Goal: Task Accomplishment & Management: Manage account settings

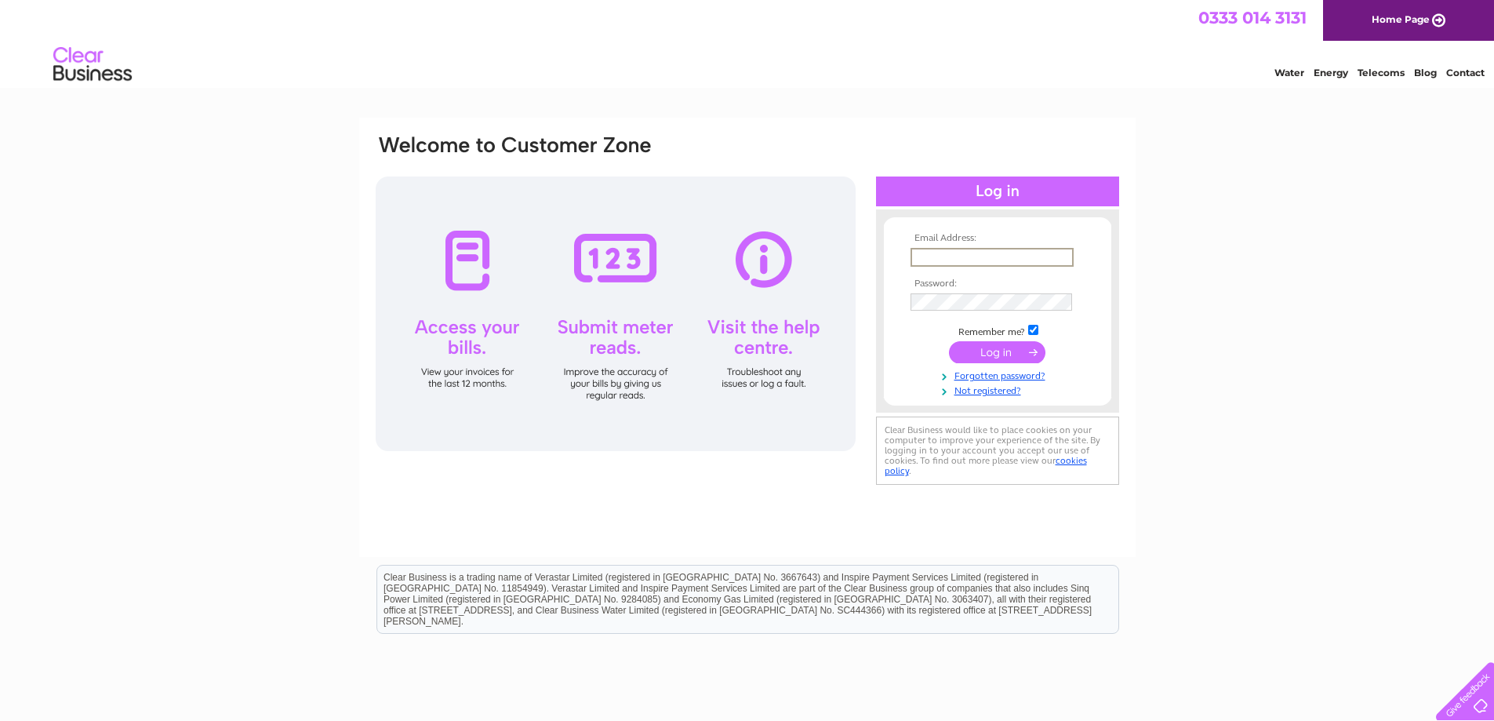
click at [1004, 255] on input "text" at bounding box center [991, 257] width 163 height 19
type input "[EMAIL_ADDRESS][DOMAIN_NAME]"
click at [949, 341] on input "submit" at bounding box center [997, 352] width 96 height 22
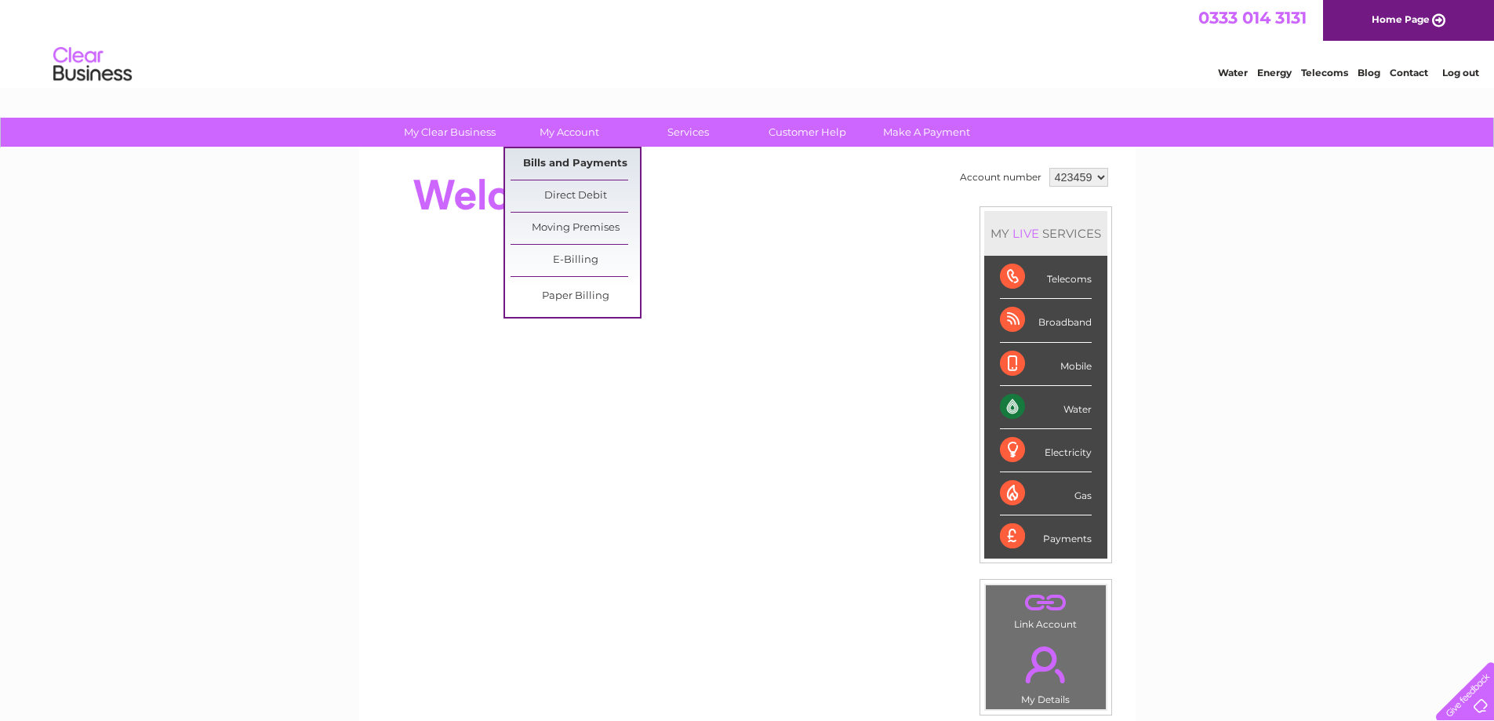
click at [564, 160] on link "Bills and Payments" at bounding box center [575, 163] width 129 height 31
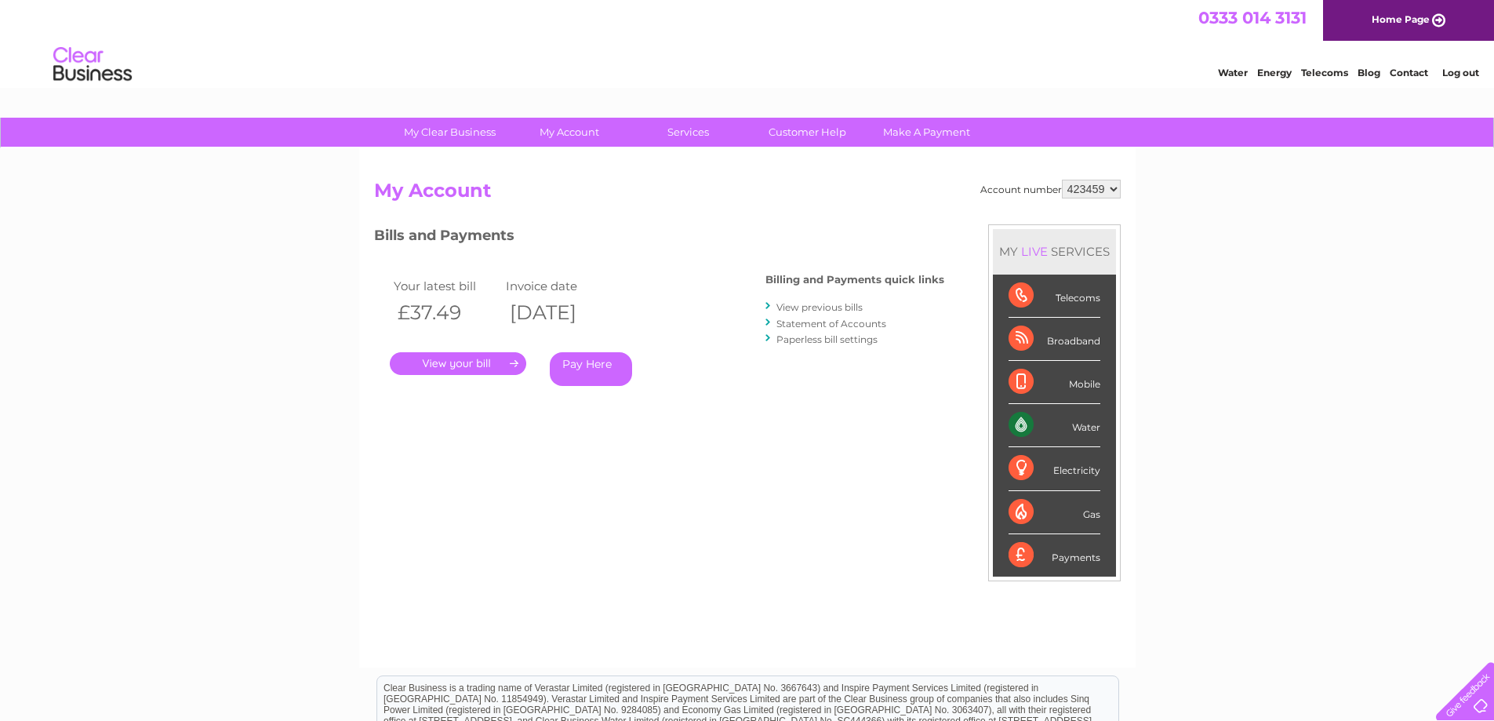
click at [471, 364] on link "." at bounding box center [458, 363] width 136 height 23
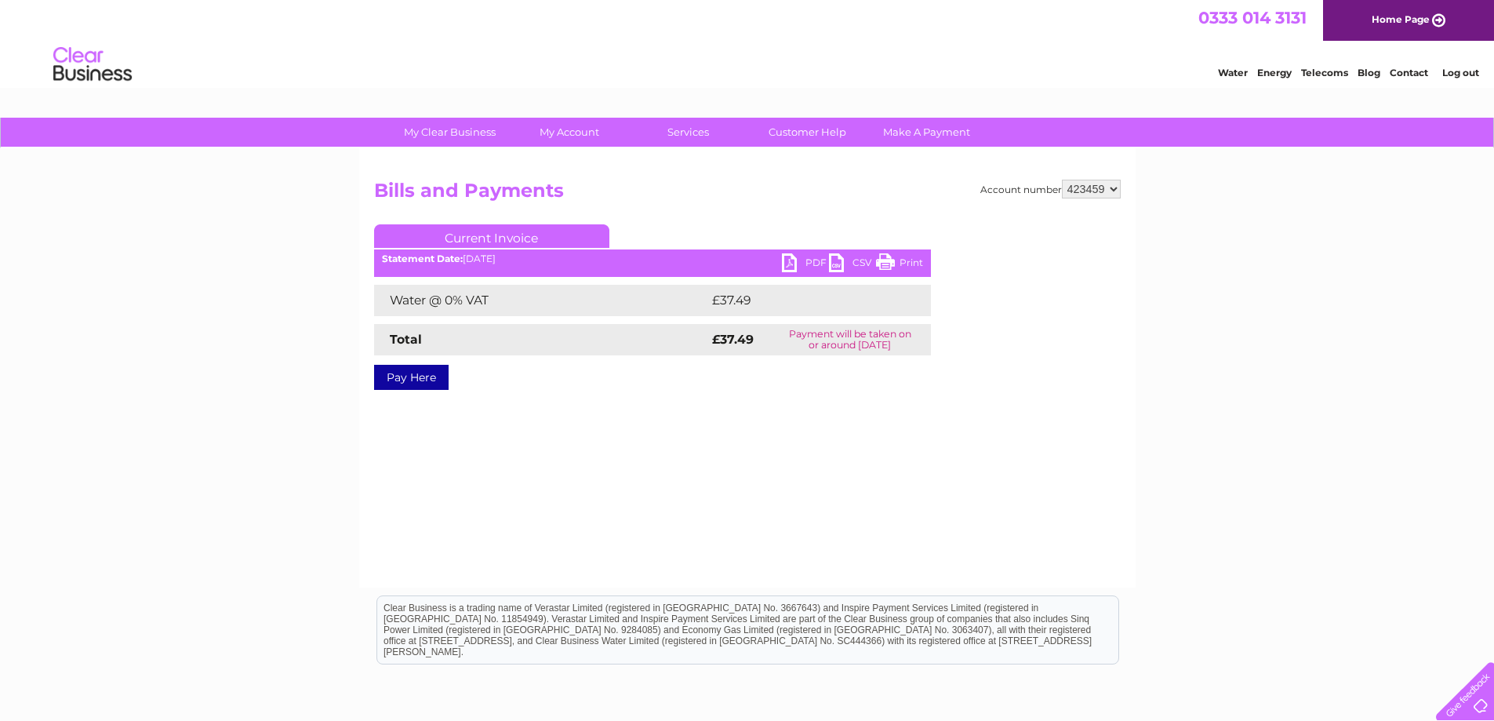
click at [789, 263] on link "PDF" at bounding box center [805, 264] width 47 height 23
